Goal: Find specific page/section: Find specific page/section

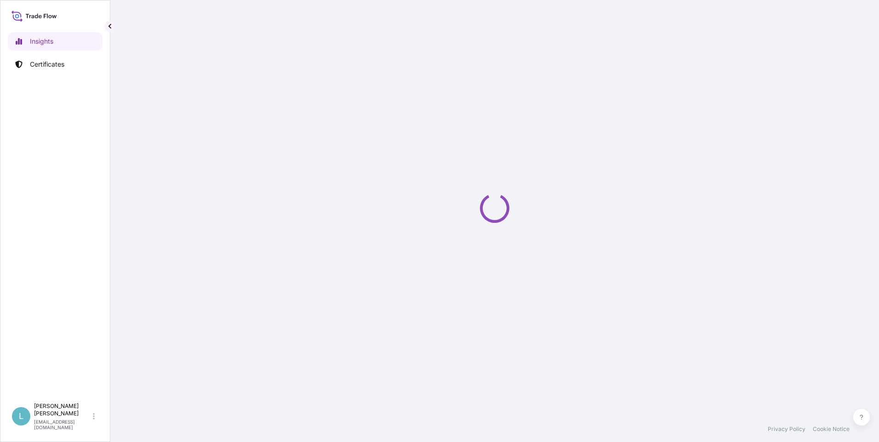
select select "2025"
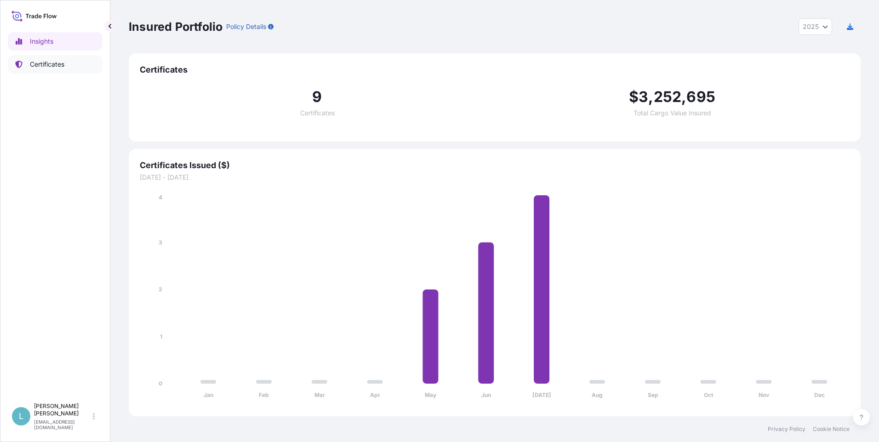
click at [55, 63] on p "Certificates" at bounding box center [47, 64] width 34 height 9
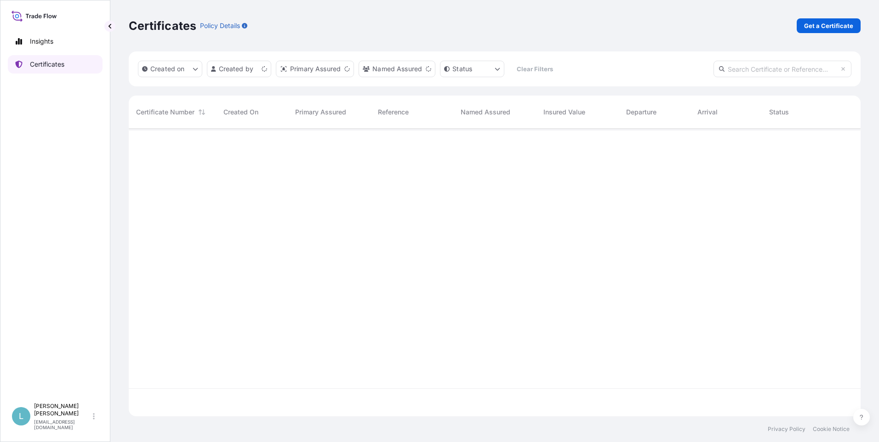
scroll to position [286, 725]
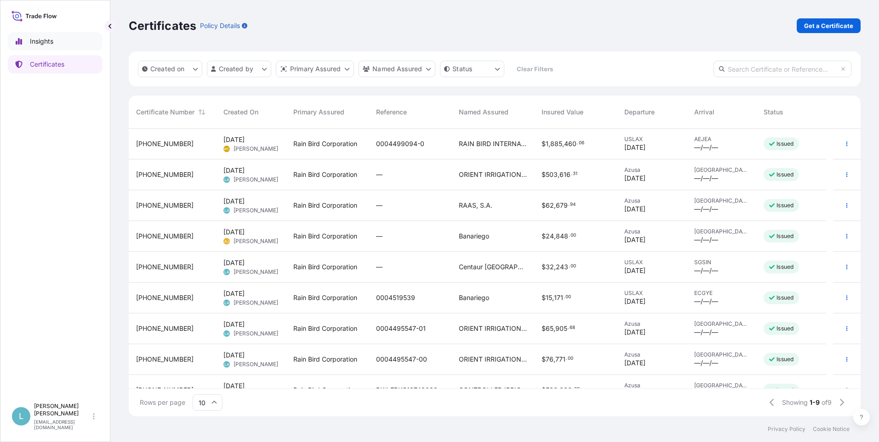
click at [46, 41] on p "Insights" at bounding box center [41, 41] width 23 height 9
select select "2025"
